Goal: Navigation & Orientation: Find specific page/section

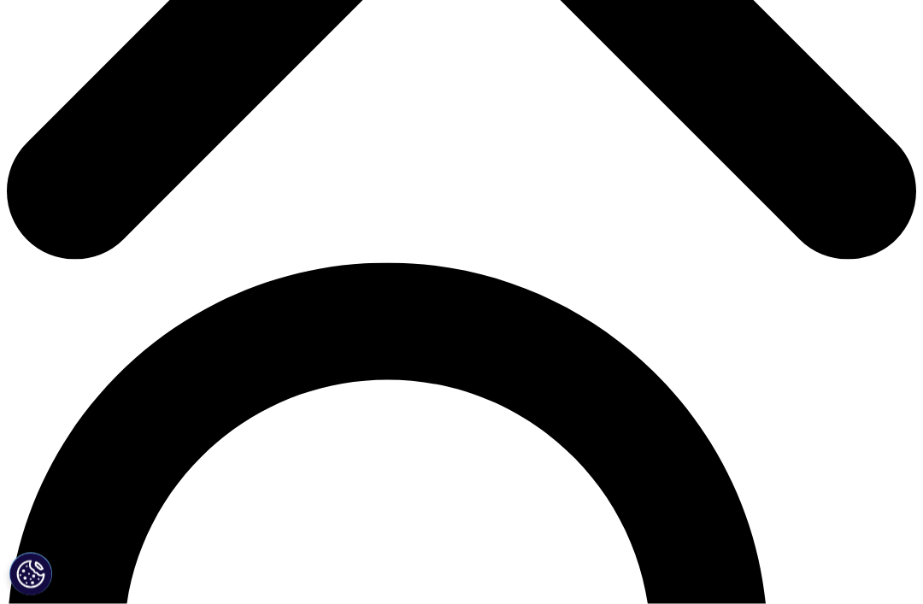
scroll to position [673, 0]
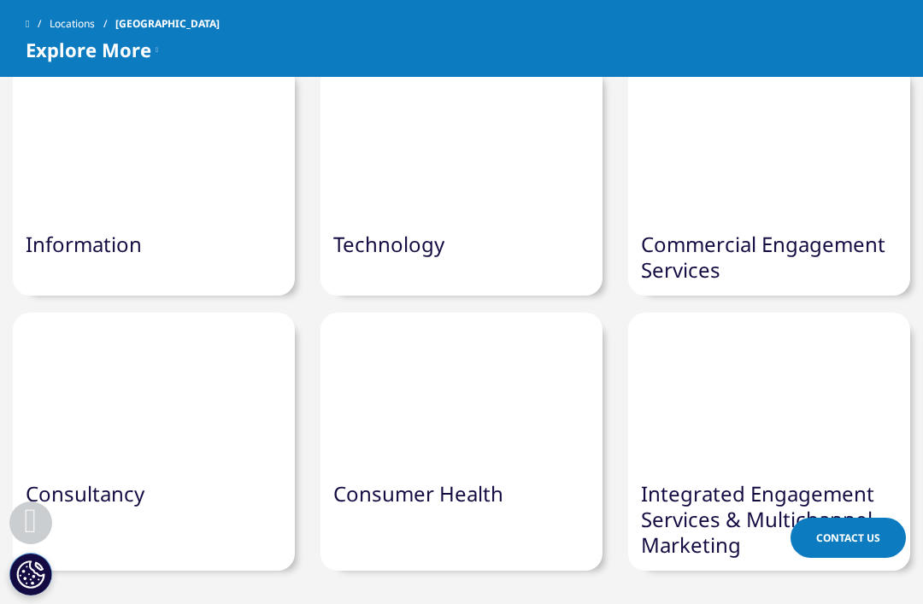
click at [190, 475] on div "Consultancy" at bounding box center [154, 493] width 282 height 51
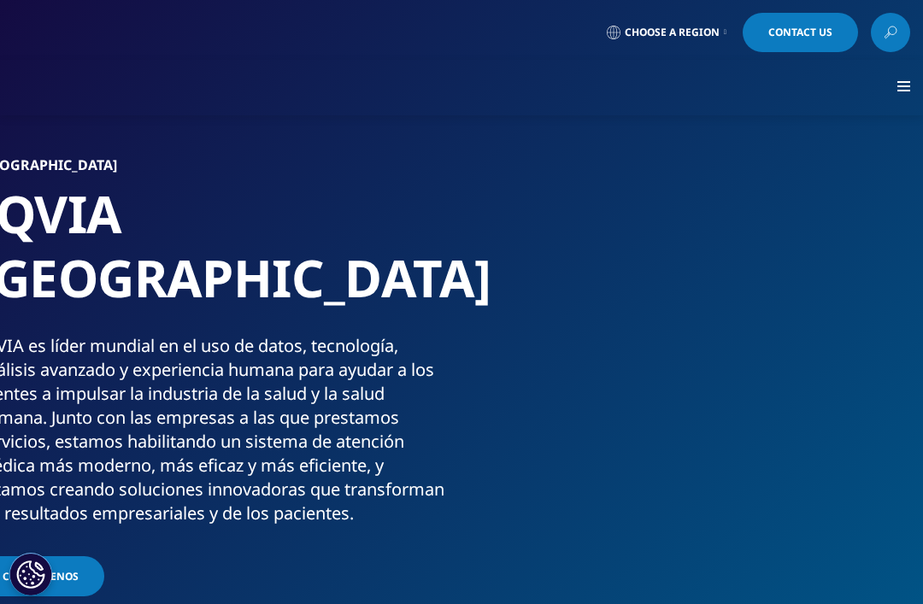
click at [633, 456] on img at bounding box center [731, 329] width 457 height 342
click at [908, 91] on div at bounding box center [903, 87] width 13 height 13
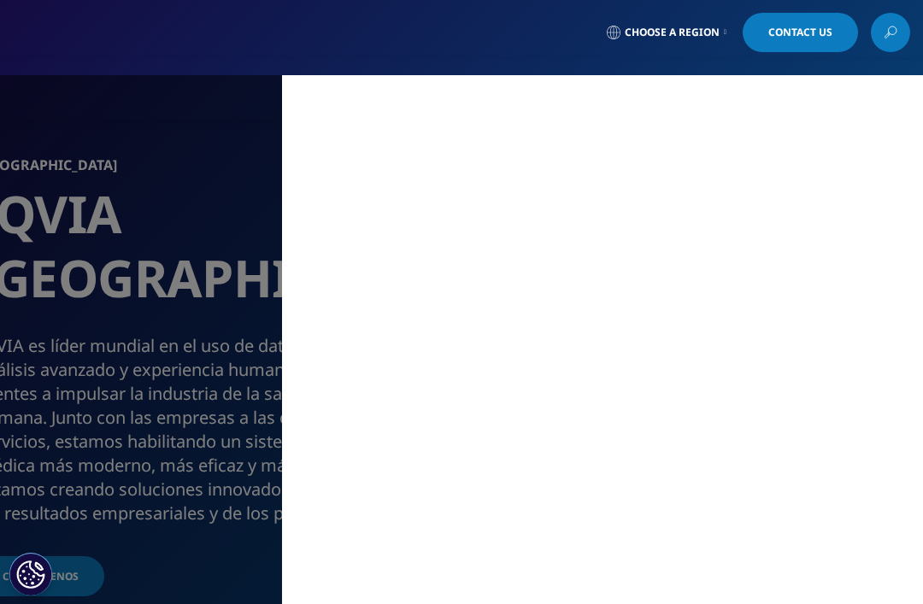
click at [212, 510] on div "MAIN / Solutions Solutions / SOLUTIONS Research & Development Real World Eviden…" at bounding box center [461, 339] width 923 height 529
click at [176, 513] on div "MAIN / Solutions Solutions / SOLUTIONS Research & Development Real World Eviden…" at bounding box center [461, 339] width 923 height 529
click at [187, 483] on div "MAIN / Solutions Solutions / SOLUTIONS Research & Development Real World Eviden…" at bounding box center [461, 339] width 923 height 529
click at [212, 409] on div "MAIN / Solutions Solutions / SOLUTIONS Research & Development Real World Eviden…" at bounding box center [461, 339] width 923 height 529
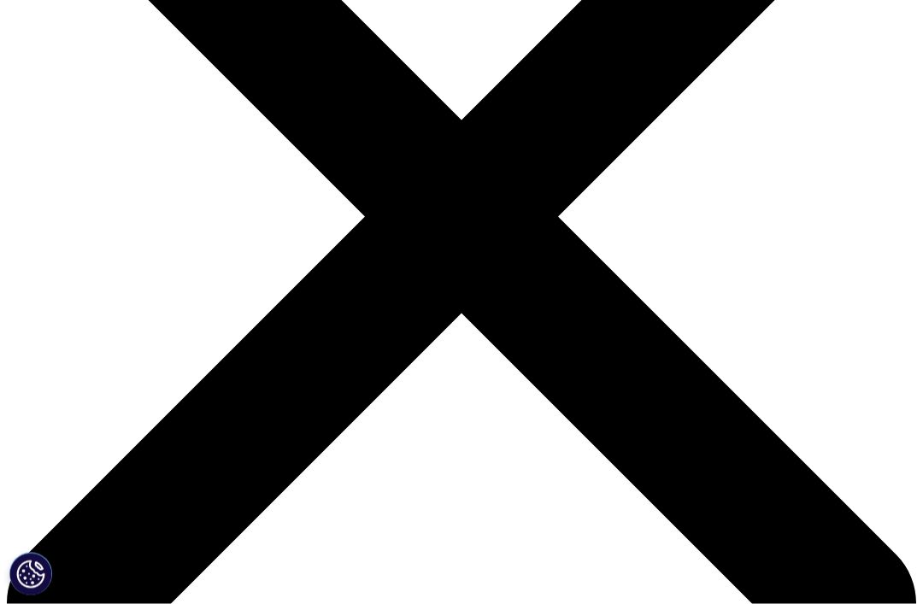
scroll to position [263, 0]
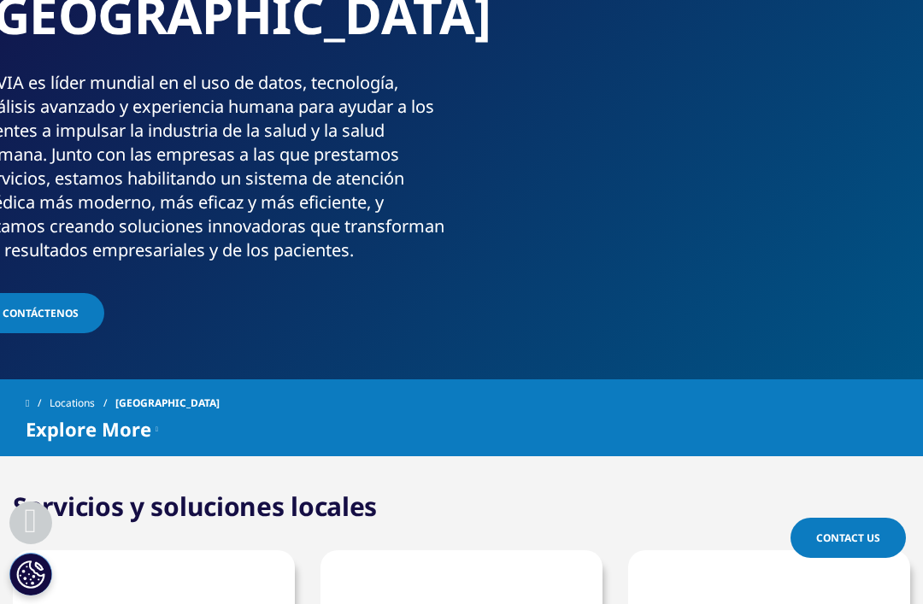
click at [147, 426] on span "Explore More" at bounding box center [89, 429] width 126 height 21
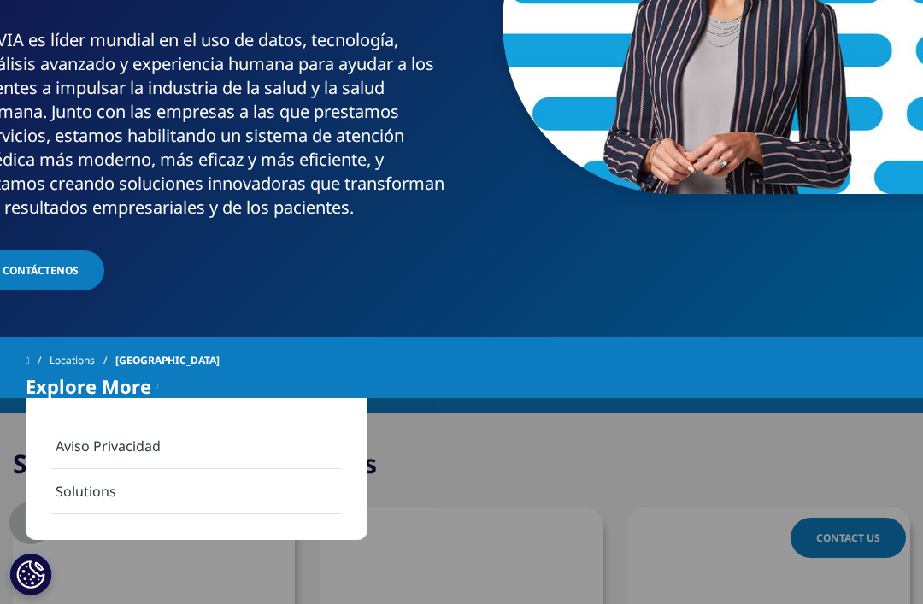
scroll to position [360, 0]
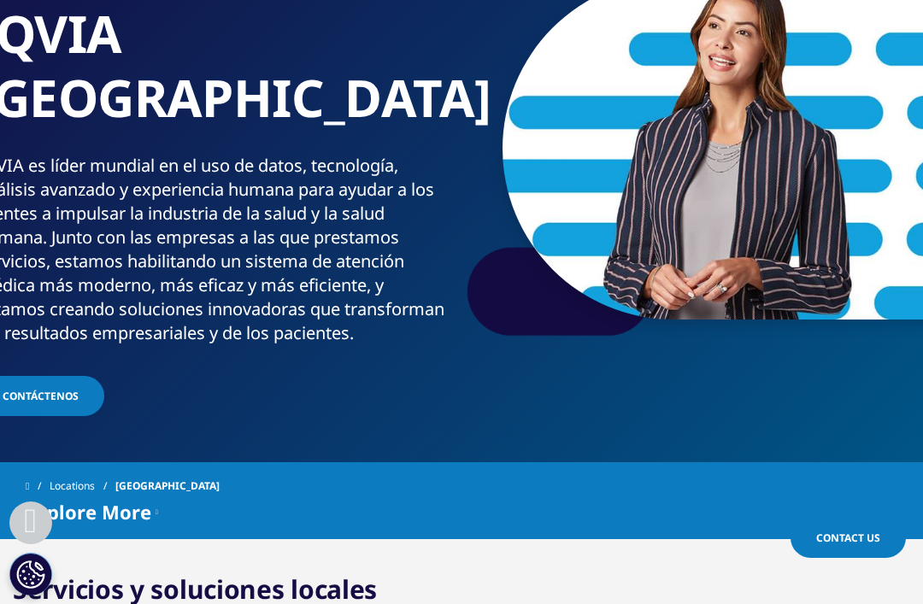
scroll to position [0, 0]
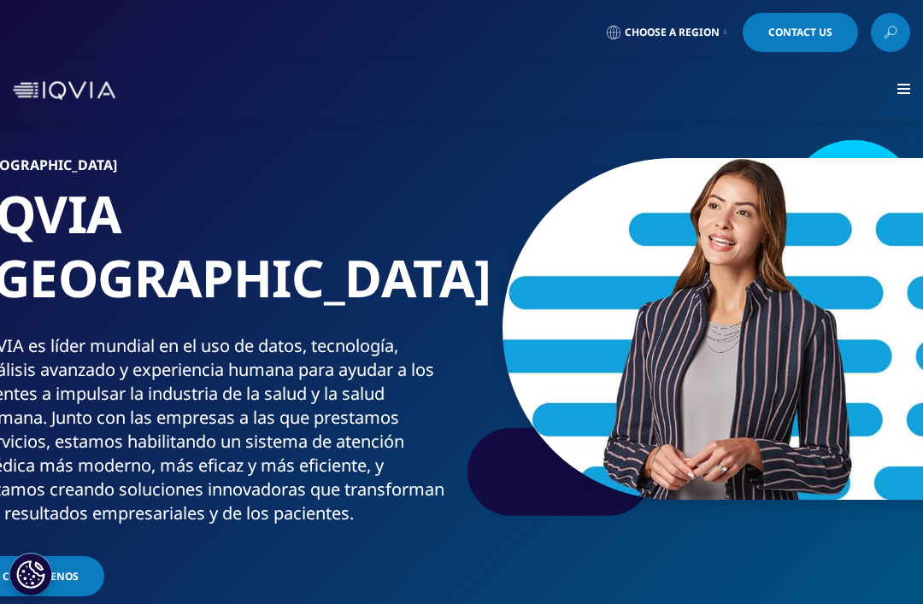
click at [60, 95] on img at bounding box center [64, 90] width 103 height 19
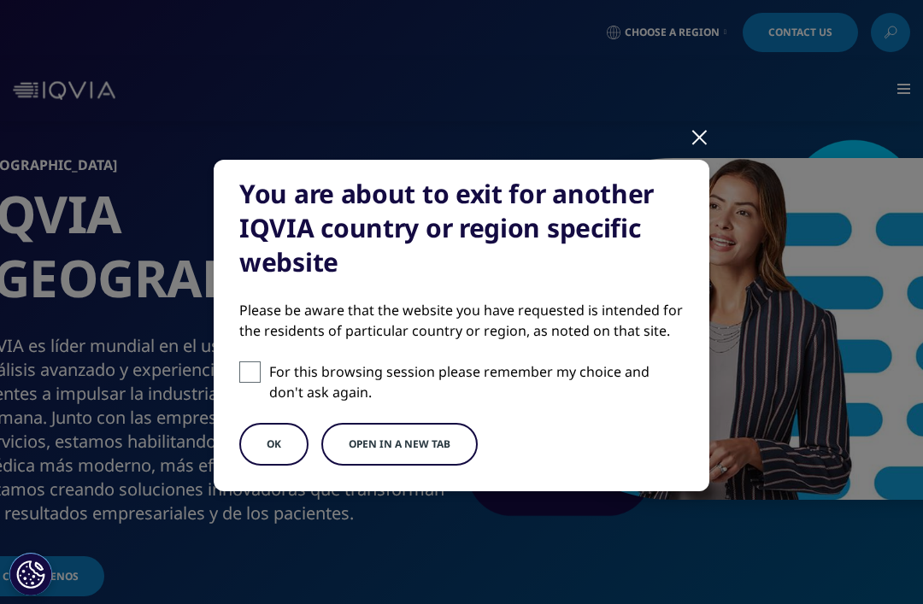
click at [295, 441] on button "OK" at bounding box center [273, 444] width 69 height 43
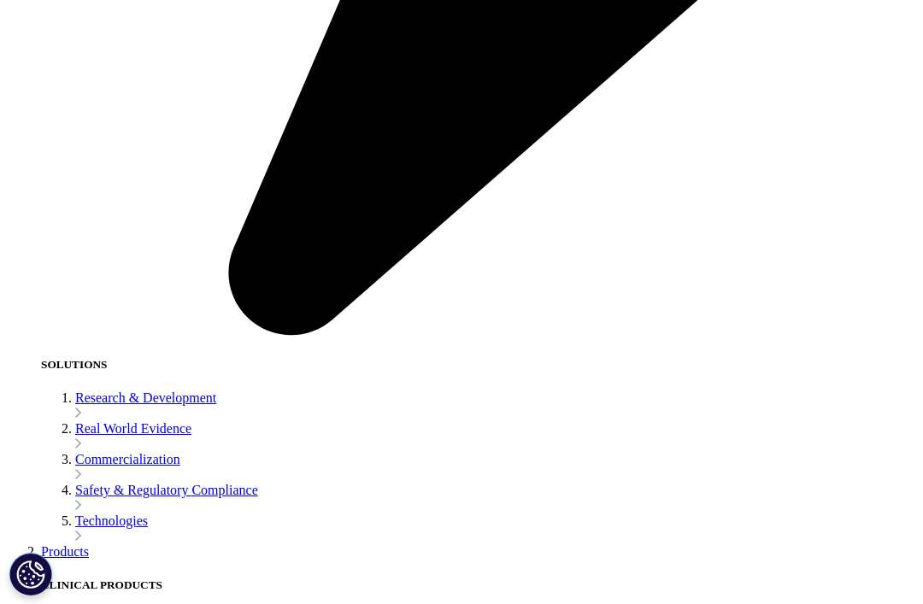
scroll to position [4767, 0]
